Goal: Task Accomplishment & Management: Use online tool/utility

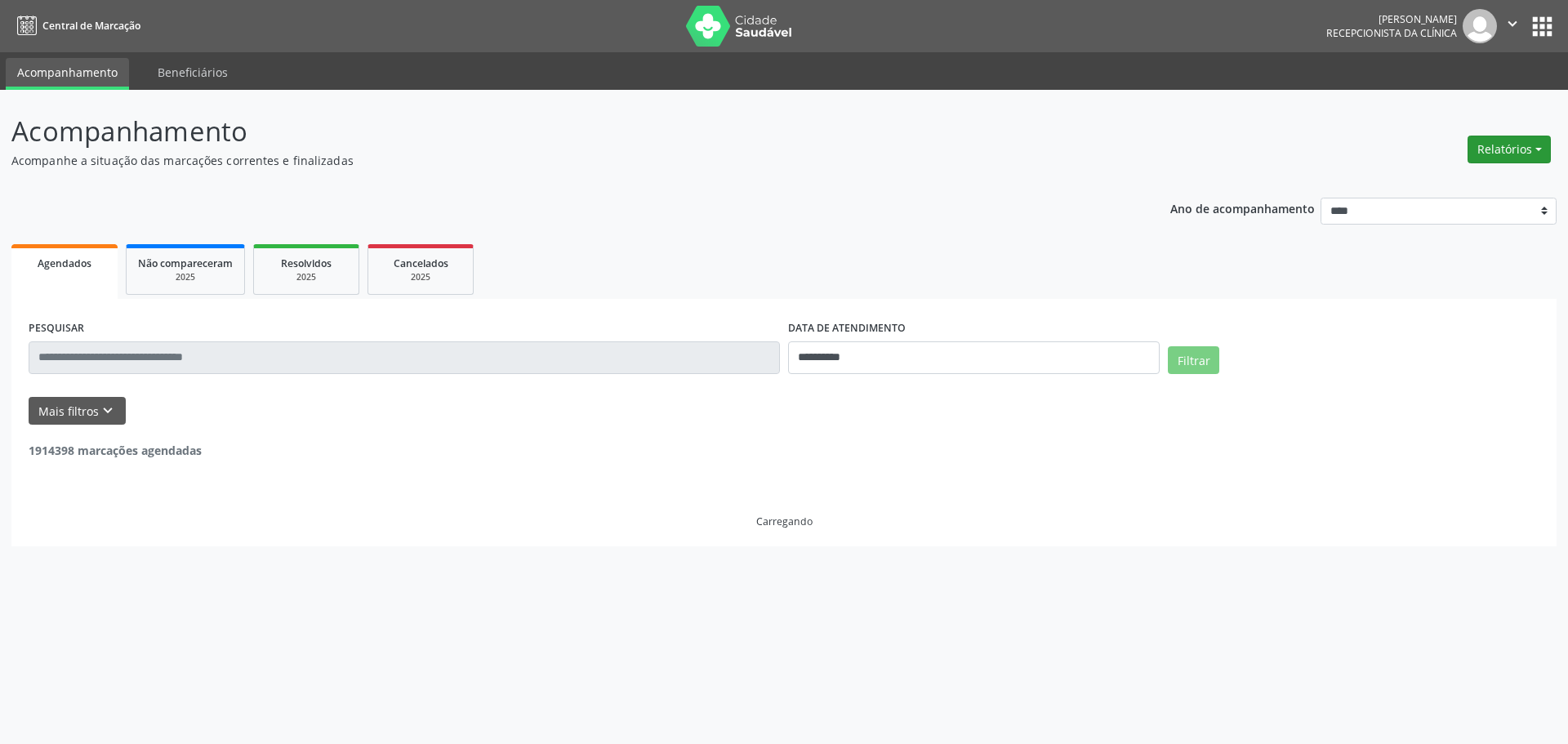
click at [1539, 148] on button "Relatórios" at bounding box center [1509, 150] width 83 height 28
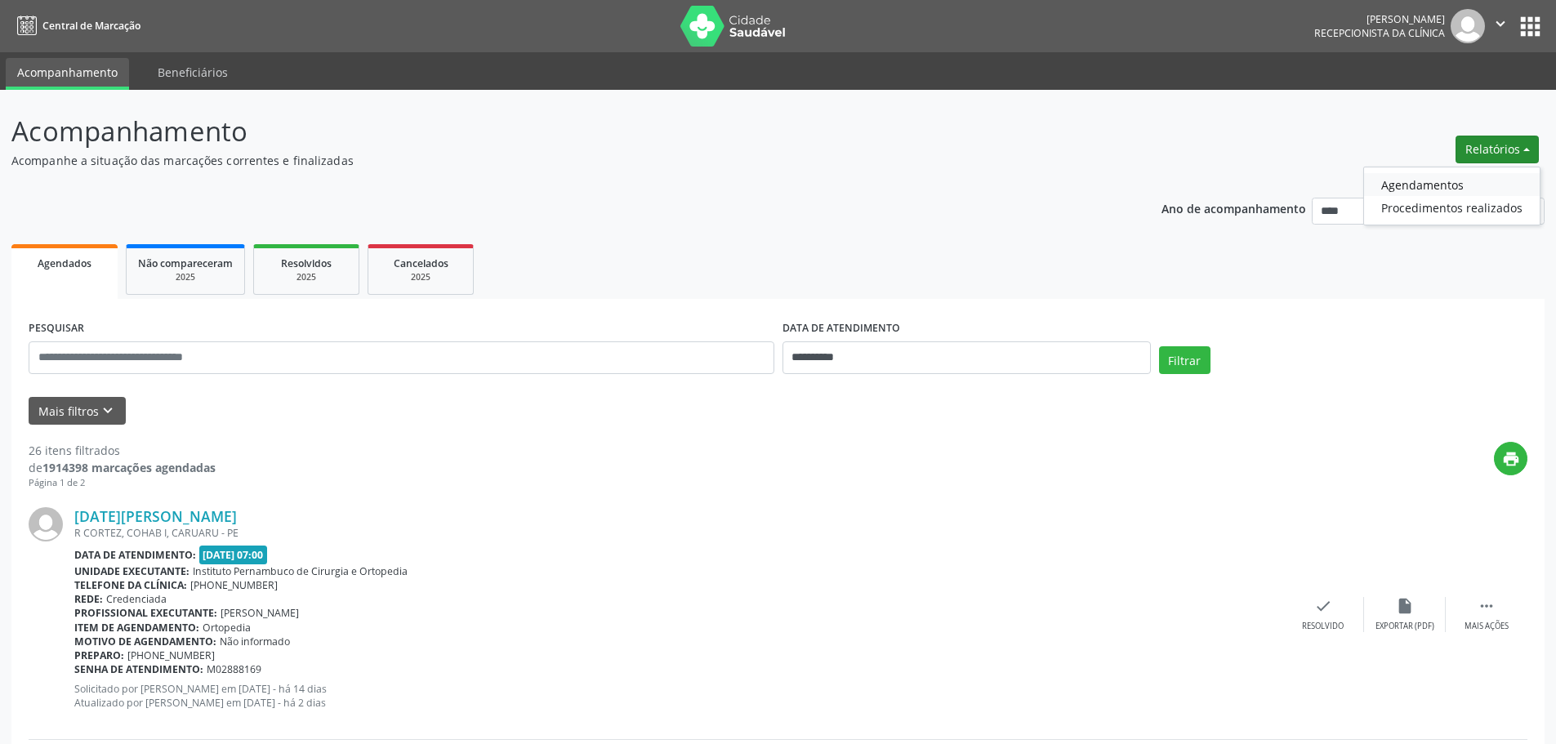
click at [1463, 173] on link "Agendamentos" at bounding box center [1452, 184] width 176 height 23
select select "*"
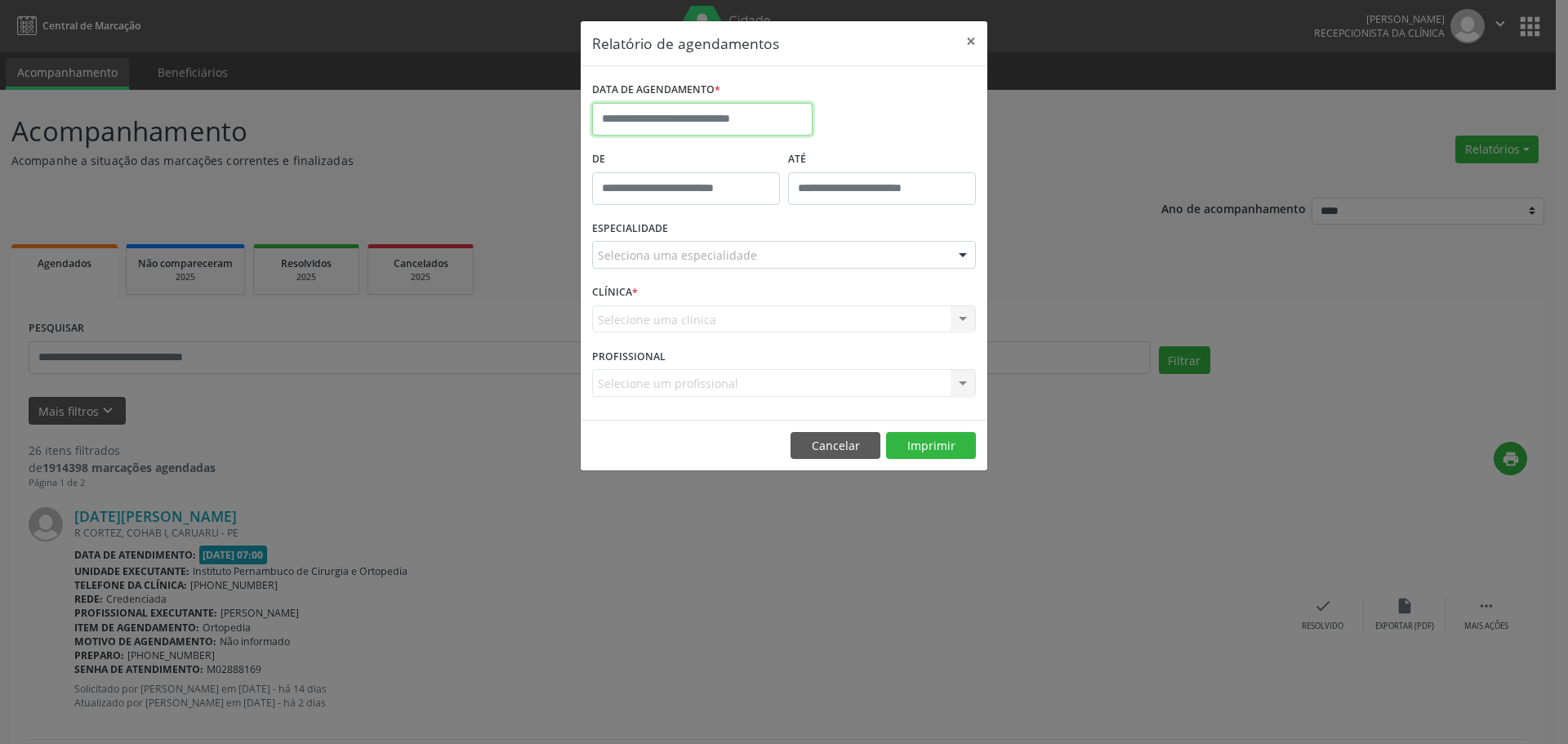
click at [759, 123] on input "text" at bounding box center [702, 119] width 221 height 33
click at [711, 203] on span "3" at bounding box center [718, 205] width 32 height 32
type input "**********"
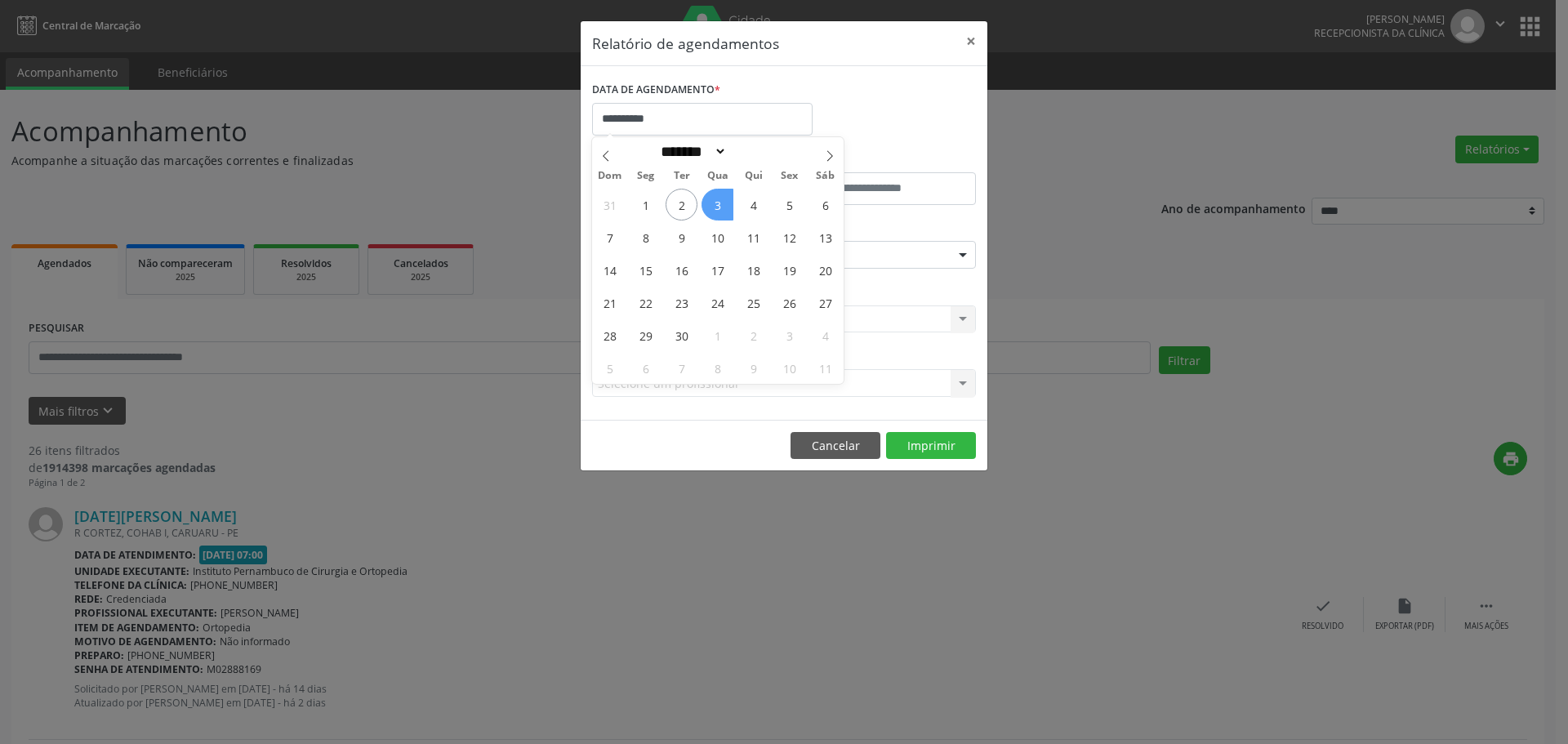
click at [711, 203] on span "3" at bounding box center [718, 205] width 32 height 32
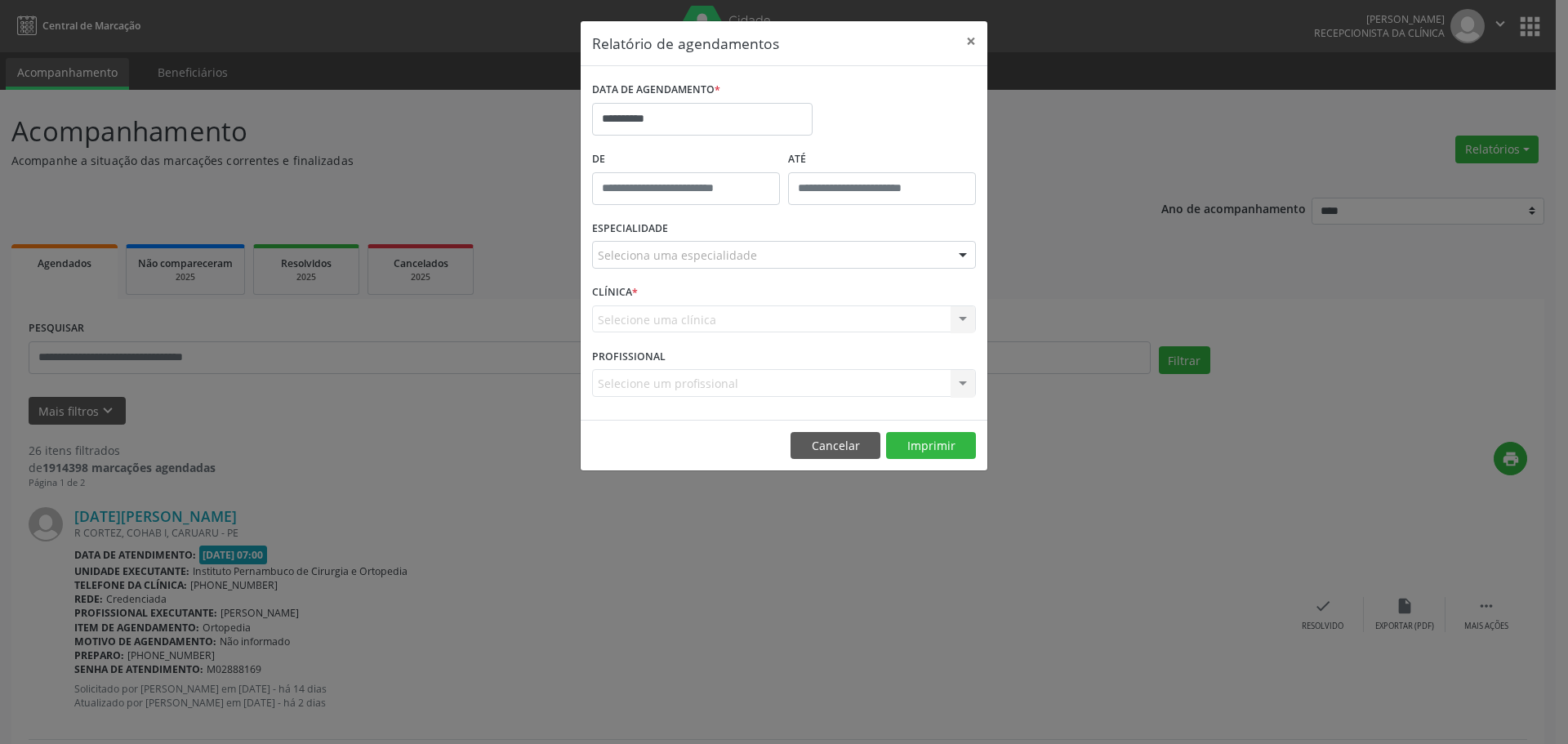
click at [712, 245] on div "Seleciona uma especialidade" at bounding box center [784, 255] width 384 height 28
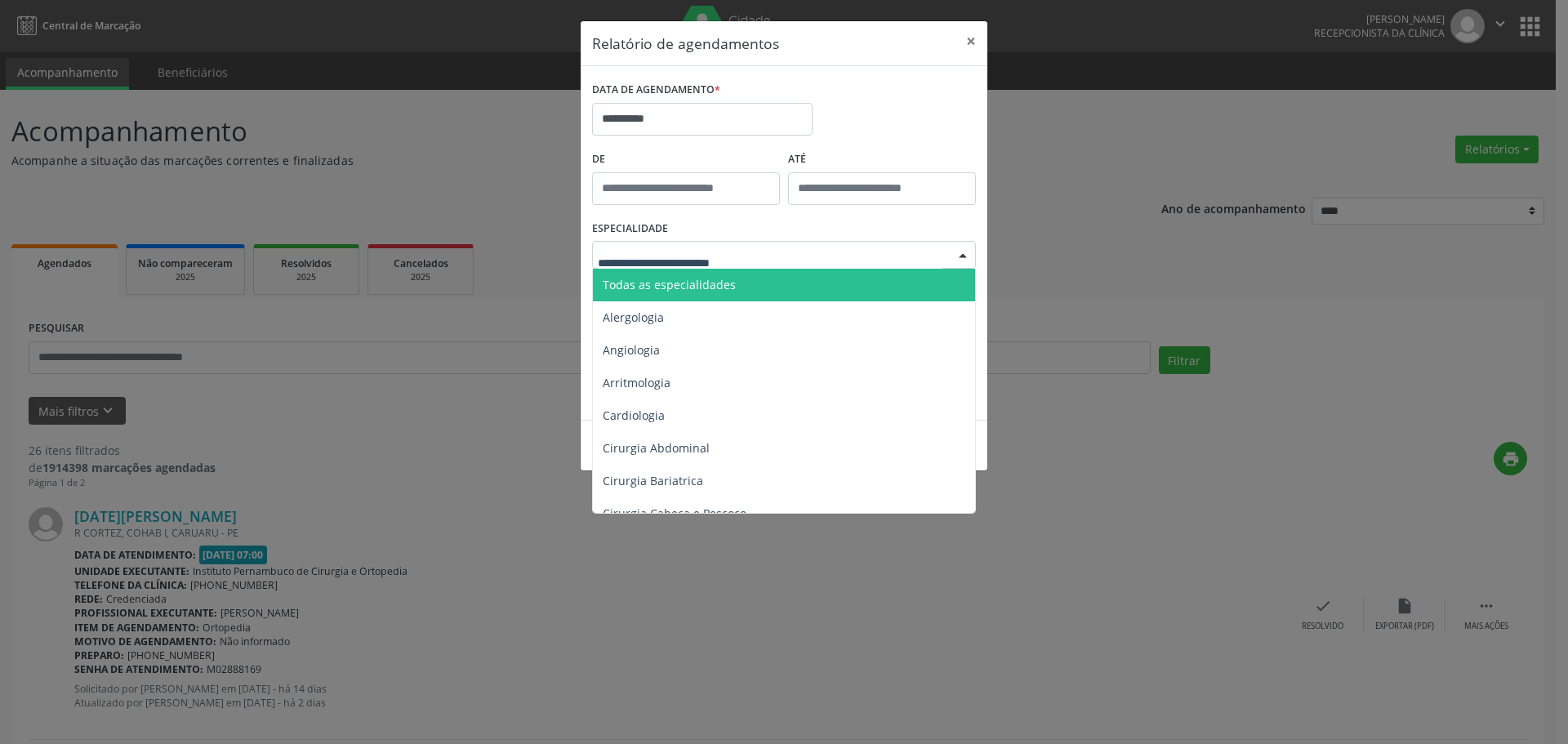
click at [720, 277] on span "Todas as especialidades" at bounding box center [669, 285] width 133 height 16
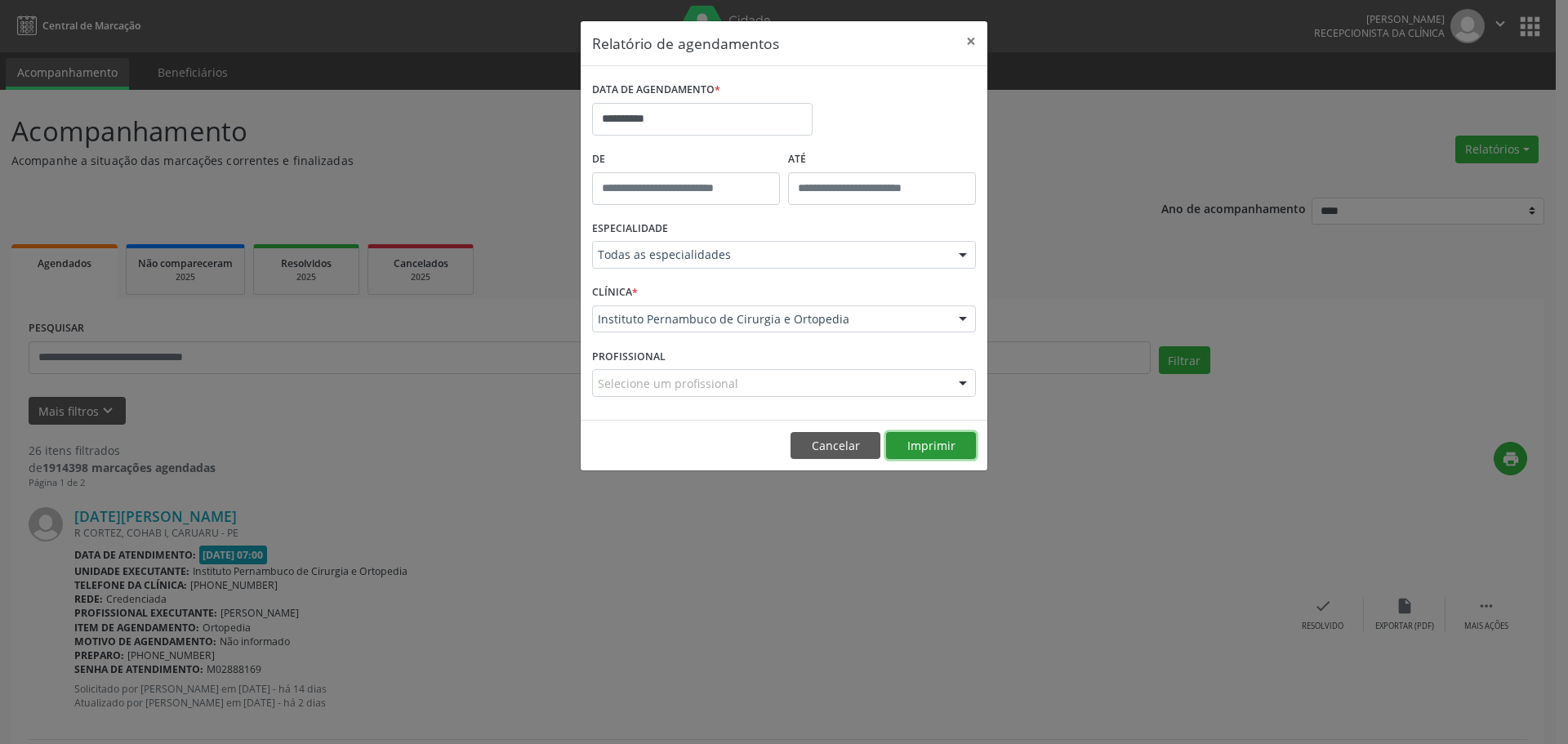
click at [954, 447] on button "Imprimir" at bounding box center [931, 446] width 90 height 28
